Goal: Navigation & Orientation: Find specific page/section

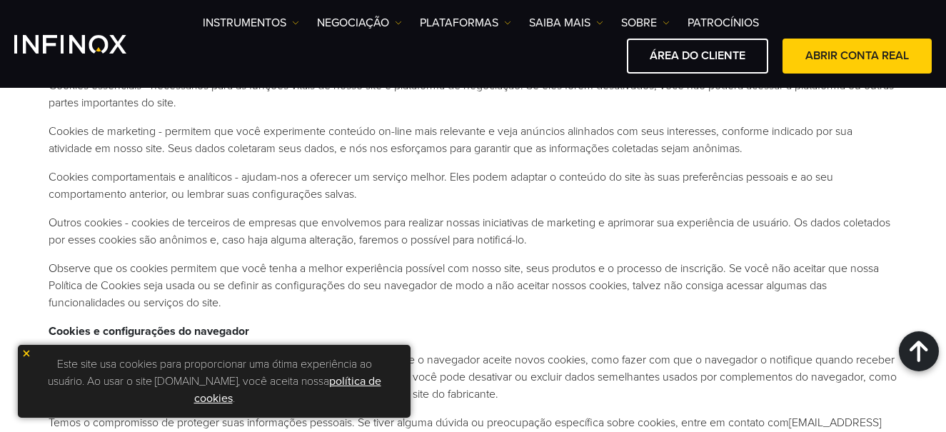
click at [36, 349] on div "Este site usa cookies para proporcionar uma ótima experiência ao usuário. Ao us…" at bounding box center [214, 381] width 393 height 73
click at [24, 355] on img at bounding box center [26, 353] width 10 height 10
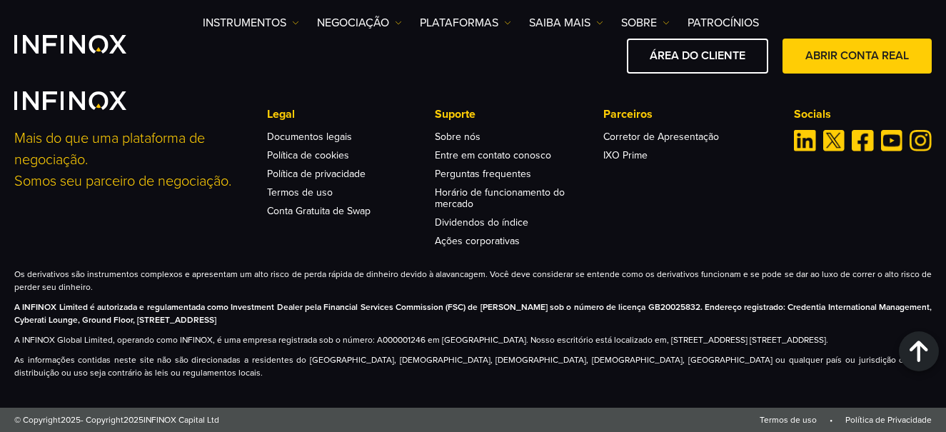
scroll to position [1110, 0]
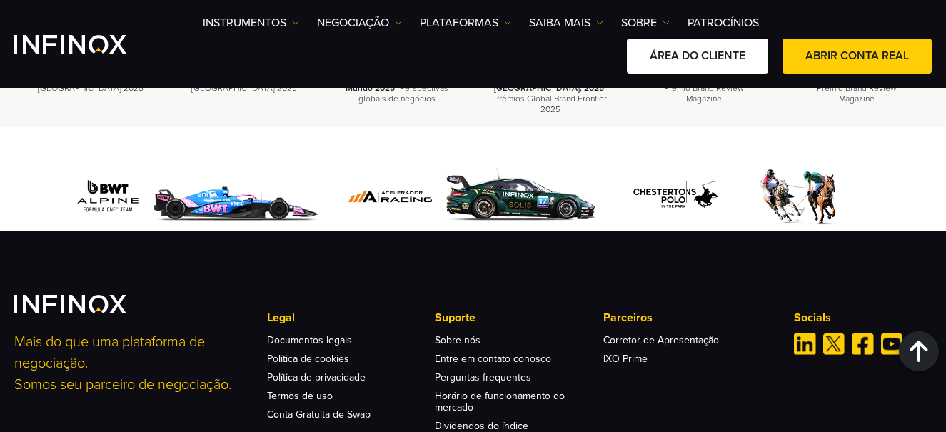
click at [671, 53] on link "ÁREA DO CLIENTE" at bounding box center [697, 56] width 141 height 35
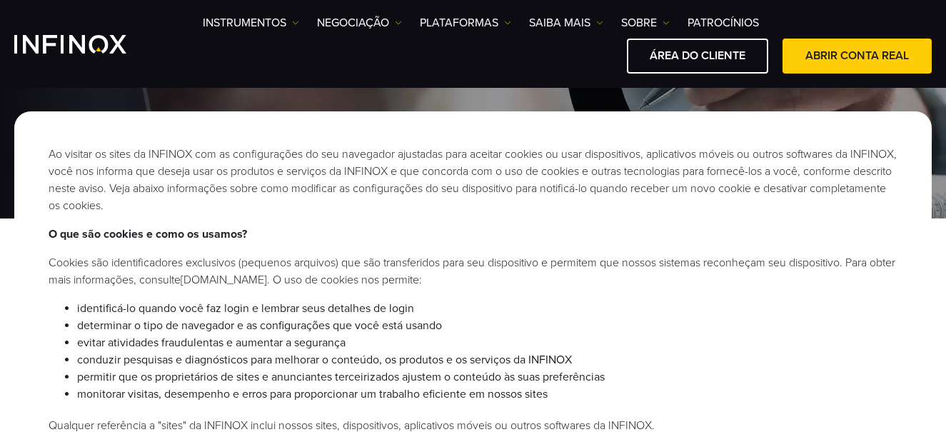
scroll to position [0, 0]
